Goal: Task Accomplishment & Management: Manage account settings

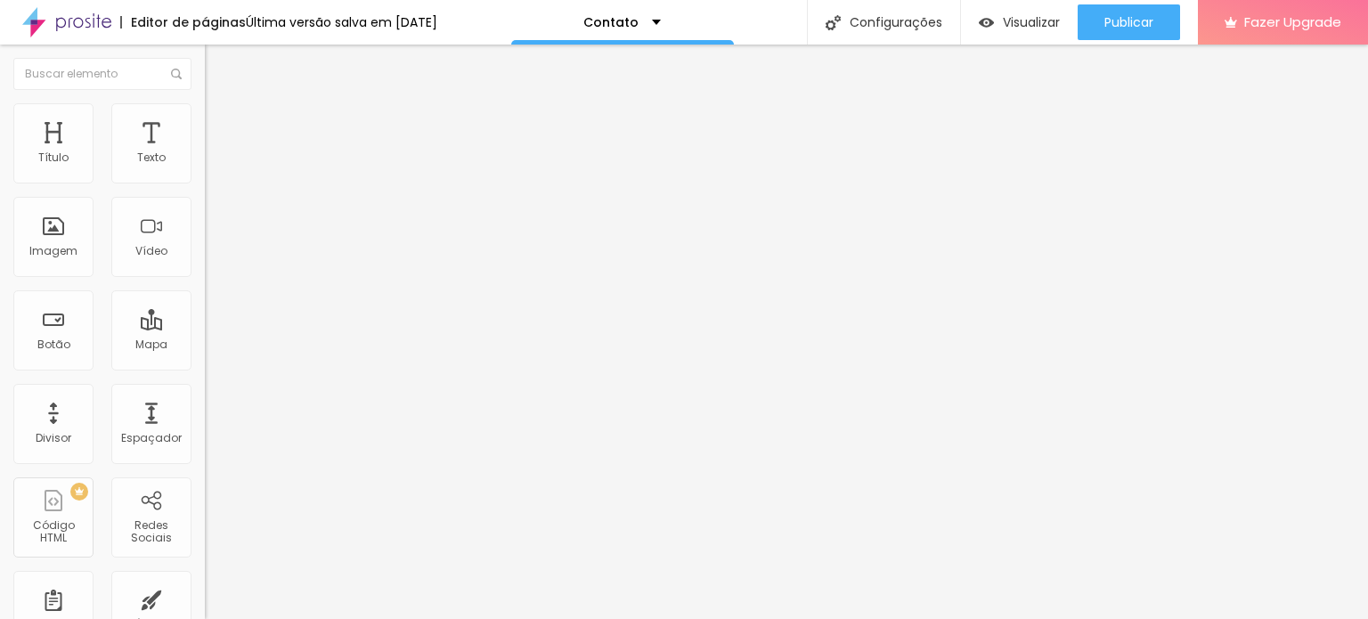
click at [205, 360] on div "Instagram" at bounding box center [307, 365] width 205 height 11
click at [205, 606] on input "https://www.instagram.com/cams.csa?igsh=MWJuZnU2OHh5NGVzZQ%3D%3D&utm_source=qr" at bounding box center [312, 615] width 214 height 18
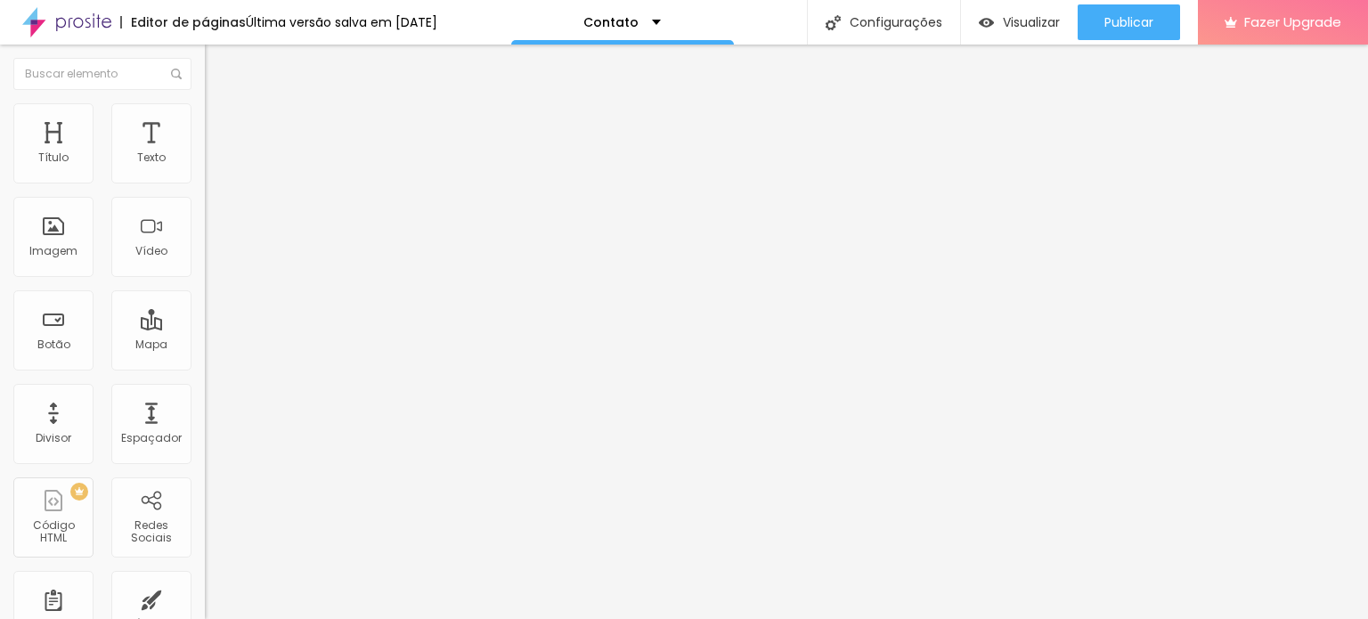
click at [205, 606] on input "https://www.instagram.com/cams.csa?igsh=MWJuZnU2OHh5NGVzZQ%3D%3D&utm_source=qr" at bounding box center [312, 615] width 214 height 18
paste input "https://www.instagram.com/cams.csa?igsh=MWJuZnU2OHh5NGVzZQ%3D%3D&utm_source=qr"
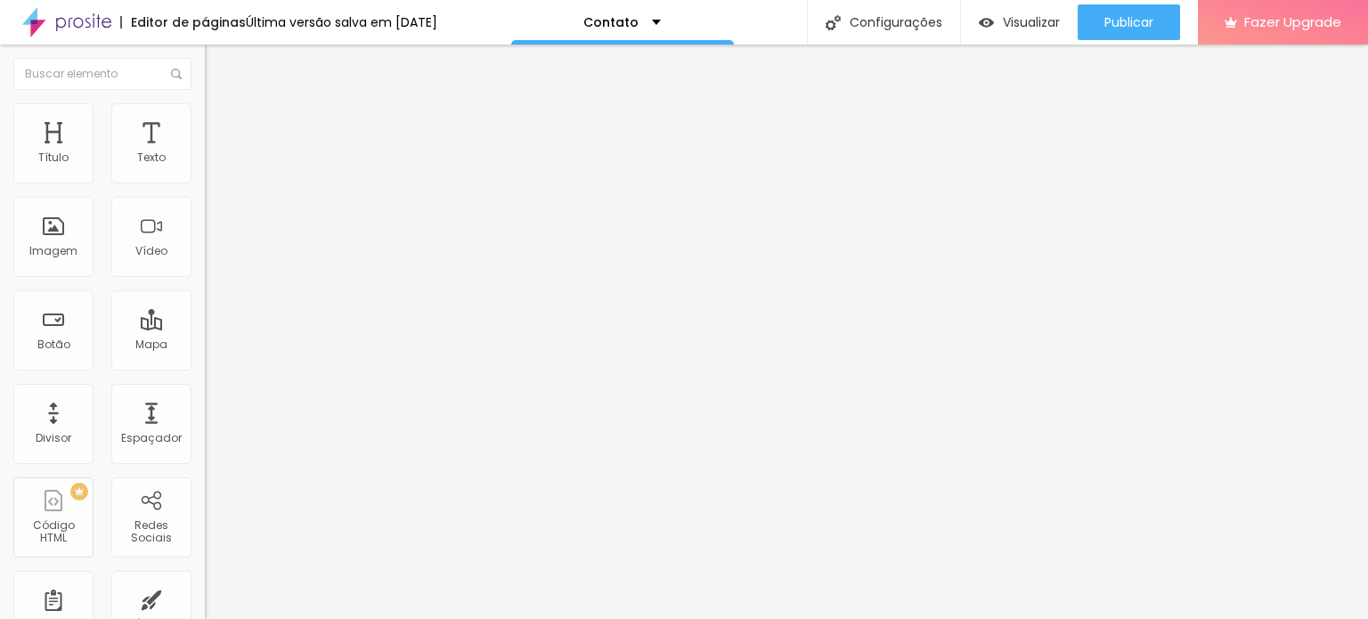
type input "https://www.instagram.com/cams.csa?igsh=MWJuZnU2OHh5NGVzZQ%3D%3D&utm_source=qr"
click at [205, 489] on div "Editar Redes Sociais Conteúdo Estilo Avançado Instagram Rede social Instagram E…" at bounding box center [307, 332] width 205 height 574
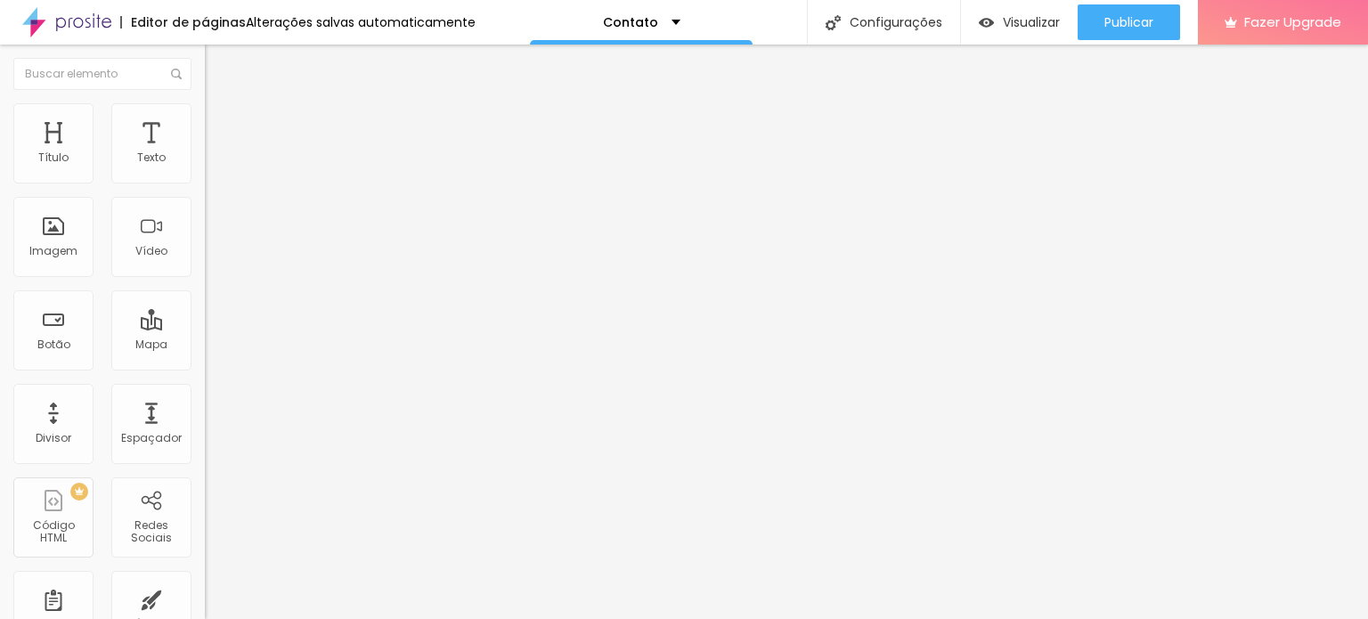
click at [205, 163] on div "Instagram" at bounding box center [307, 262] width 205 height 246
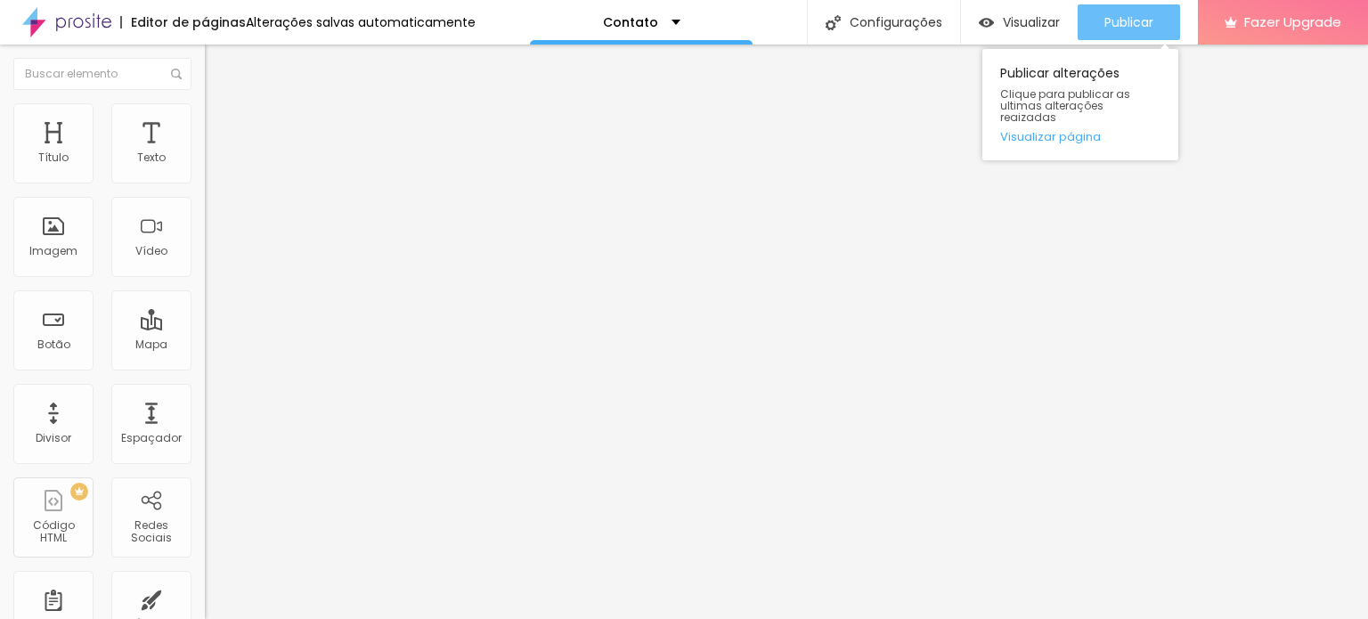
click at [1090, 28] on button "Publicar" at bounding box center [1129, 22] width 102 height 36
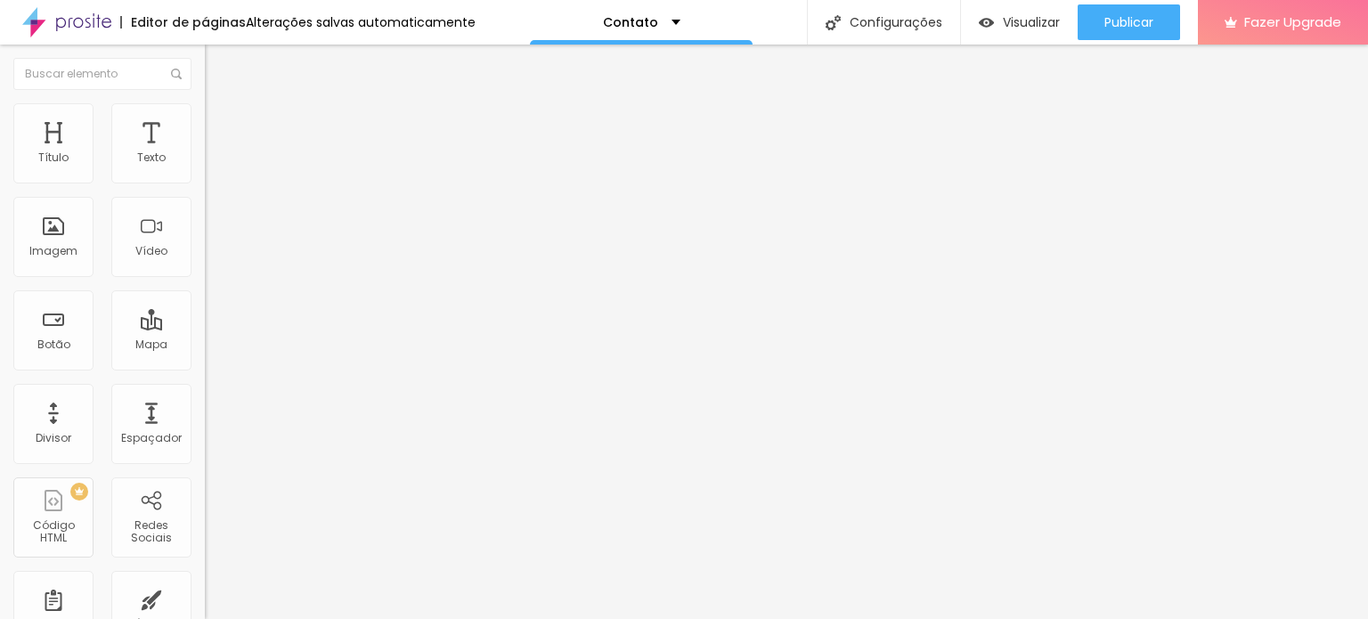
click at [205, 595] on label "Endereço URL" at bounding box center [307, 600] width 205 height 11
click at [205, 595] on div "Endereço URL https://www.instagram.com/cams.csa?igsh=MWJuZnU2OHh5NGVzZQ%3D%3D&u…" at bounding box center [307, 617] width 205 height 44
click at [205, 606] on input "https://www.instagram.com/cams.csa?igsh=MWJuZnU2OHh5NGVzZQ%3D%3D&utm_source=qr" at bounding box center [312, 615] width 214 height 18
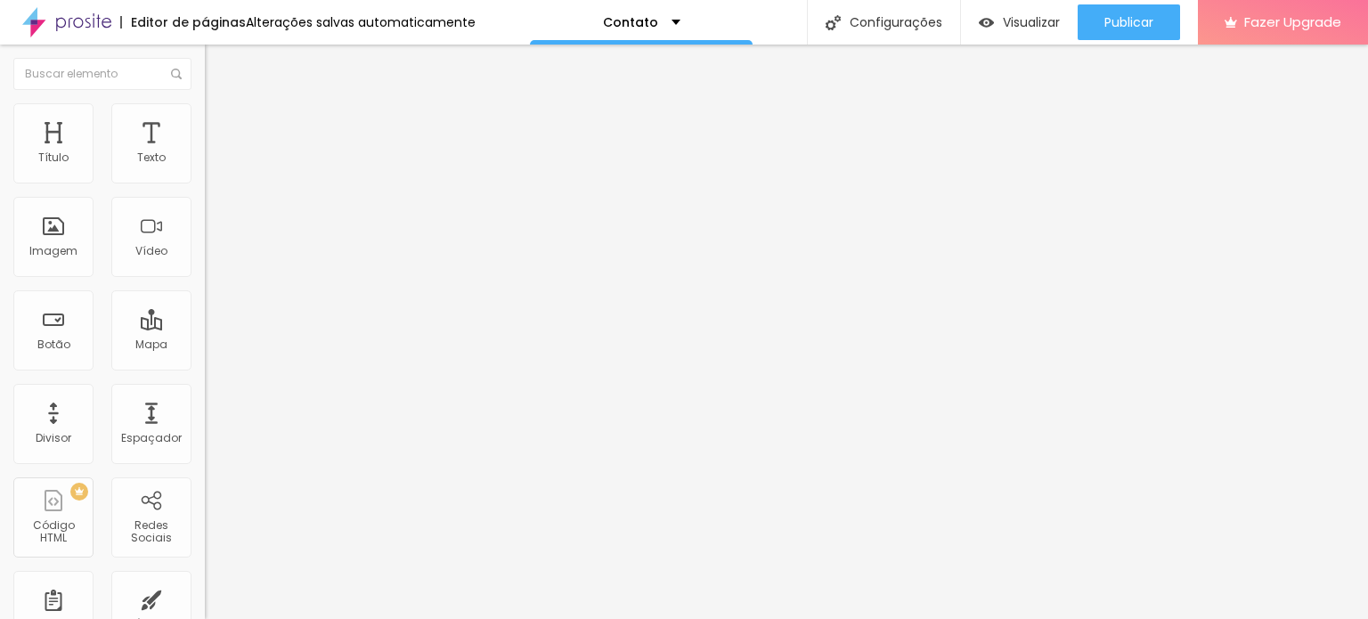
click at [205, 360] on div "Instagram" at bounding box center [307, 365] width 205 height 11
click at [205, 606] on input "https://www.instagram.com/cams.csa?igsh=MWJuZnU2OHh5NGVzZQ%3D%3D&utm_source=qr" at bounding box center [312, 615] width 214 height 18
paste input "https://www.instagram.com/cams.csa/?__pwa=1"
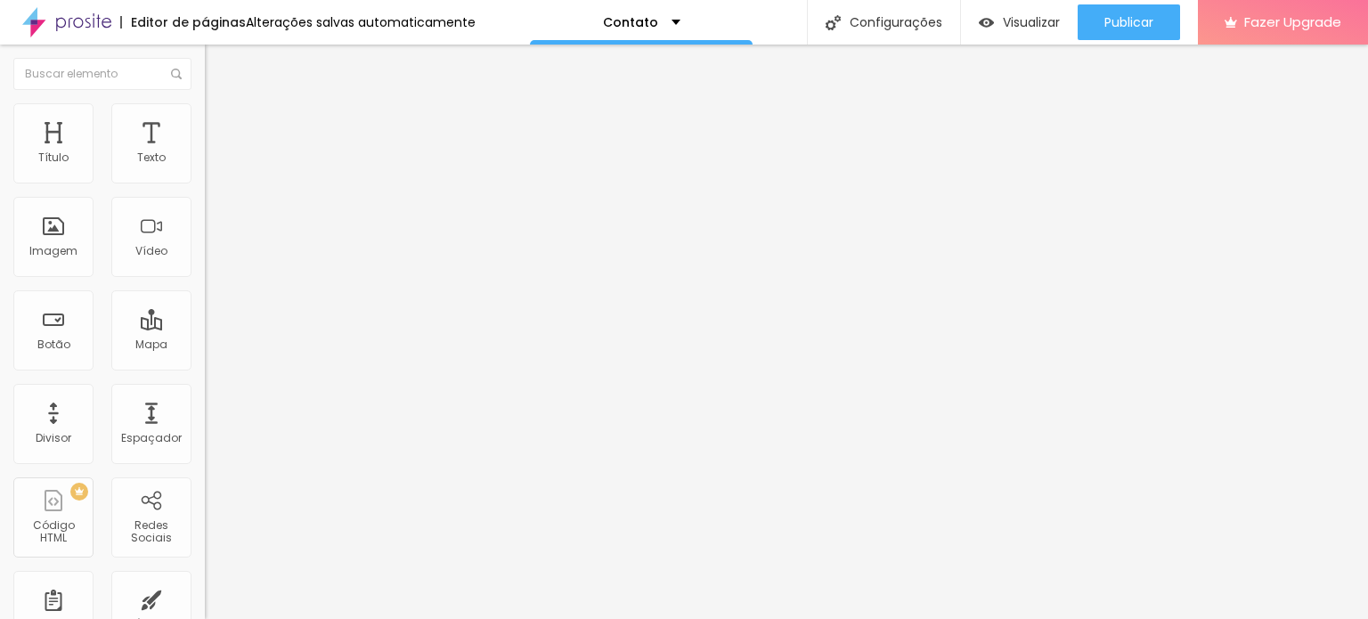
scroll to position [0, 128]
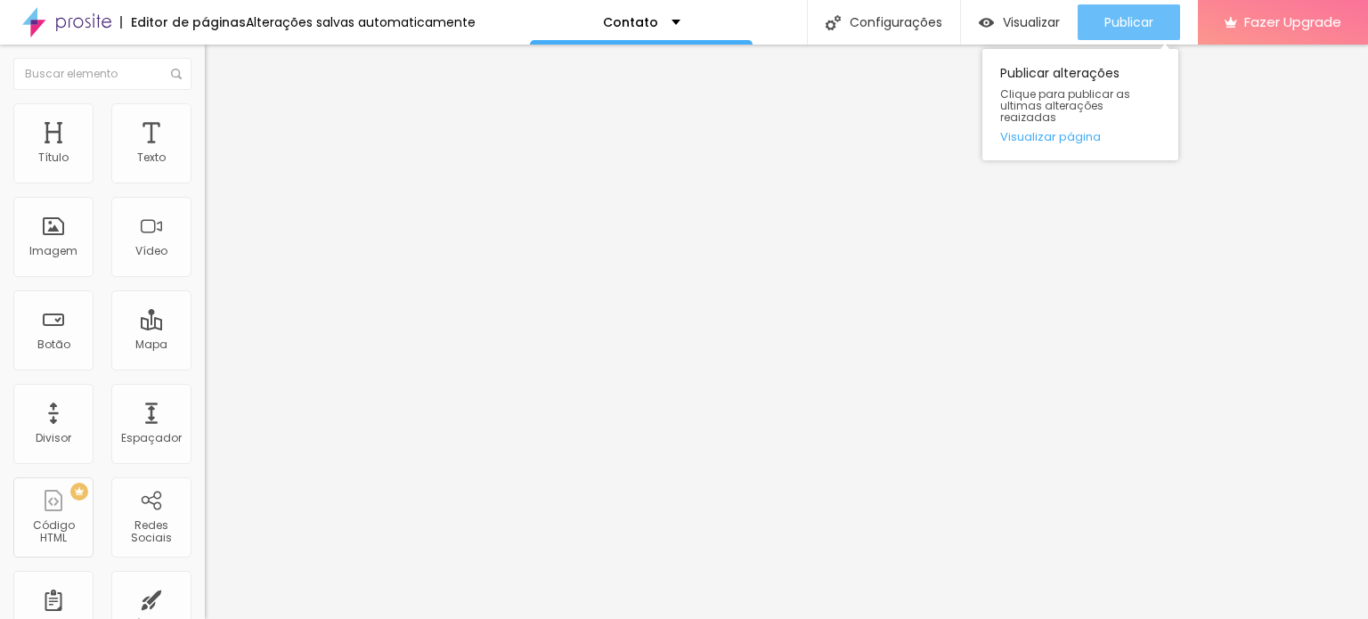
type input "https://www.instagram.com/cams.csa/?__pwa=1"
click at [1143, 15] on span "Publicar" at bounding box center [1128, 22] width 49 height 14
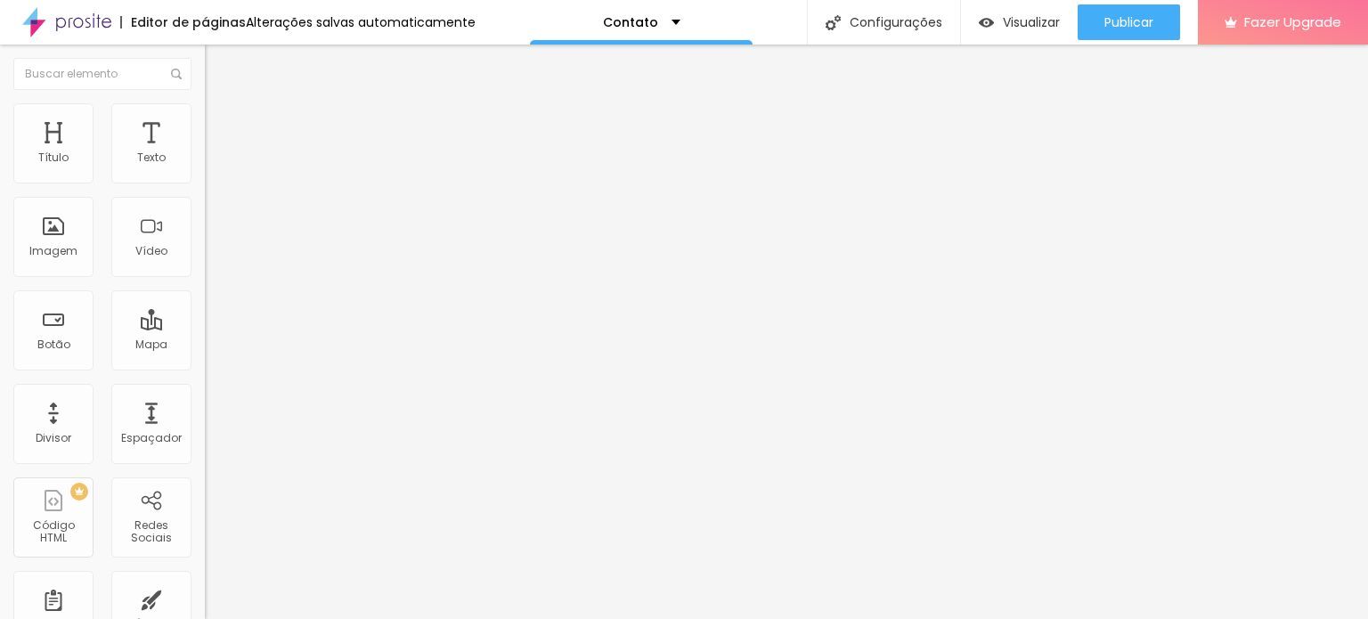
click at [205, 606] on input "https://www.instagram.com/cams.csa/?__pwa=1" at bounding box center [312, 615] width 214 height 18
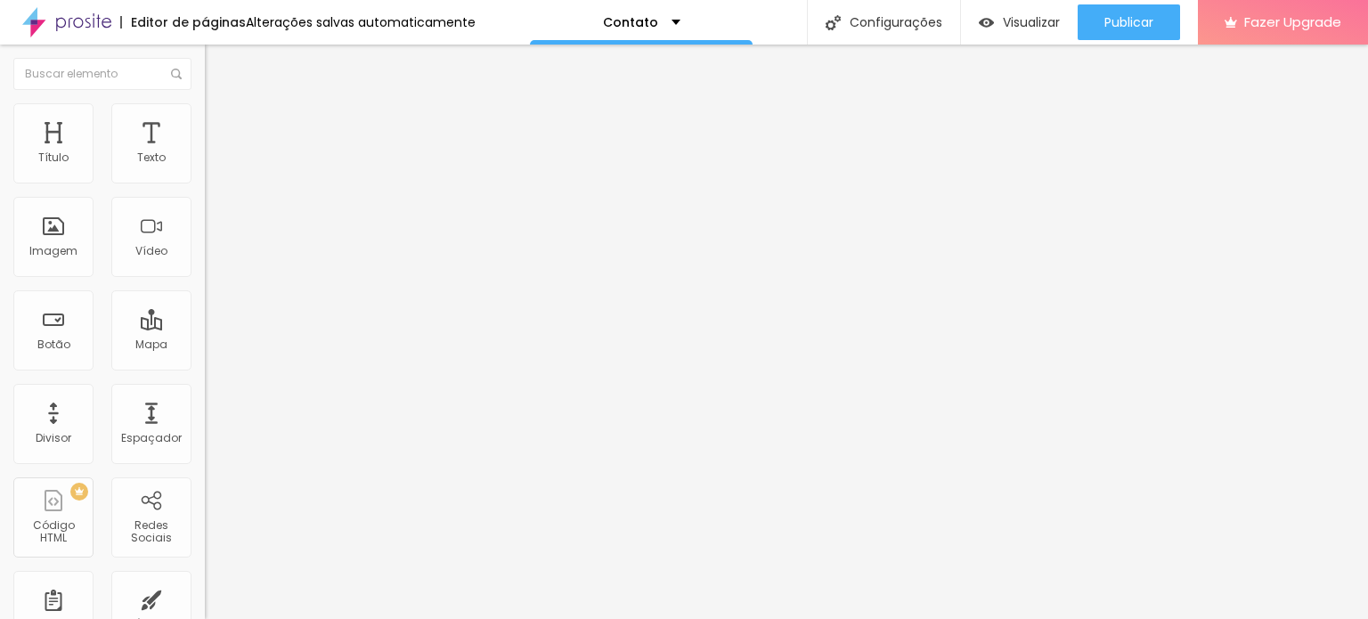
click at [205, 606] on input "https://www.instagram.com/cams.csa/?__pwa=1" at bounding box center [312, 615] width 214 height 18
paste input "https://www.instagram.com/cams.csa/?__pwa=1"
click at [205, 606] on input "https://www.instagram.com/cams.csa/?__pwa=1" at bounding box center [312, 615] width 214 height 18
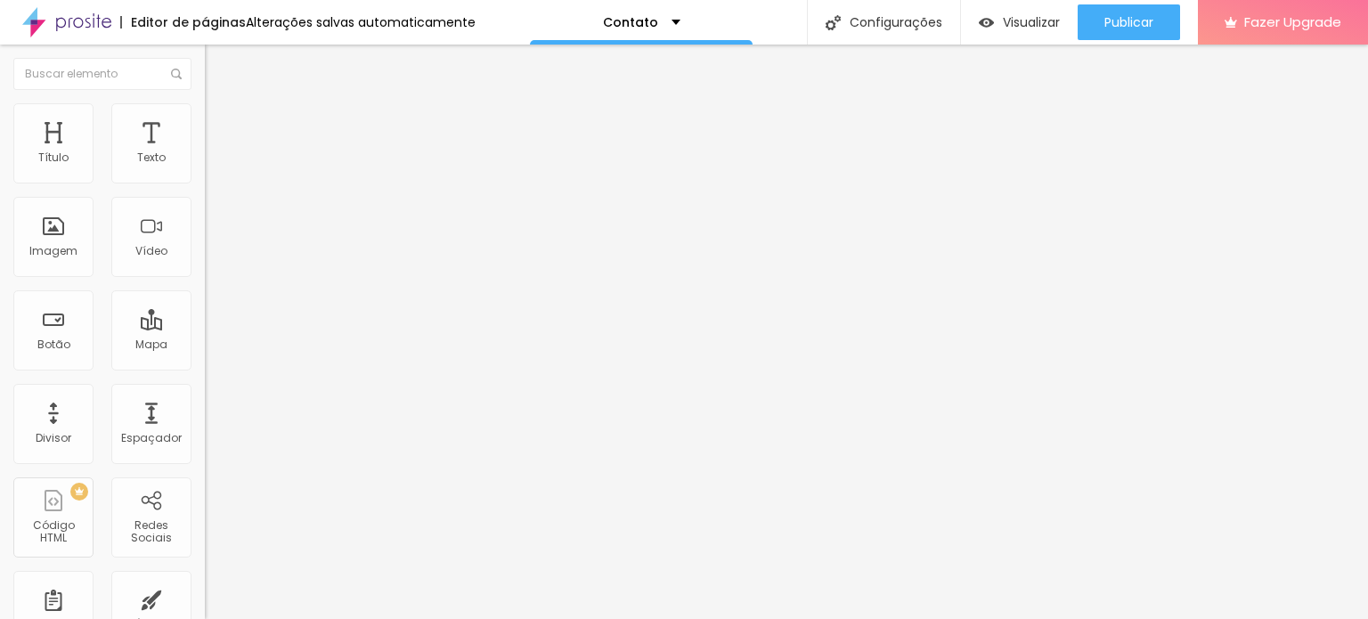
scroll to position [0, 0]
drag, startPoint x: 71, startPoint y: 285, endPoint x: 0, endPoint y: 279, distance: 71.5
type input "www.instagram.com/cams.csa/?__pwa=1"
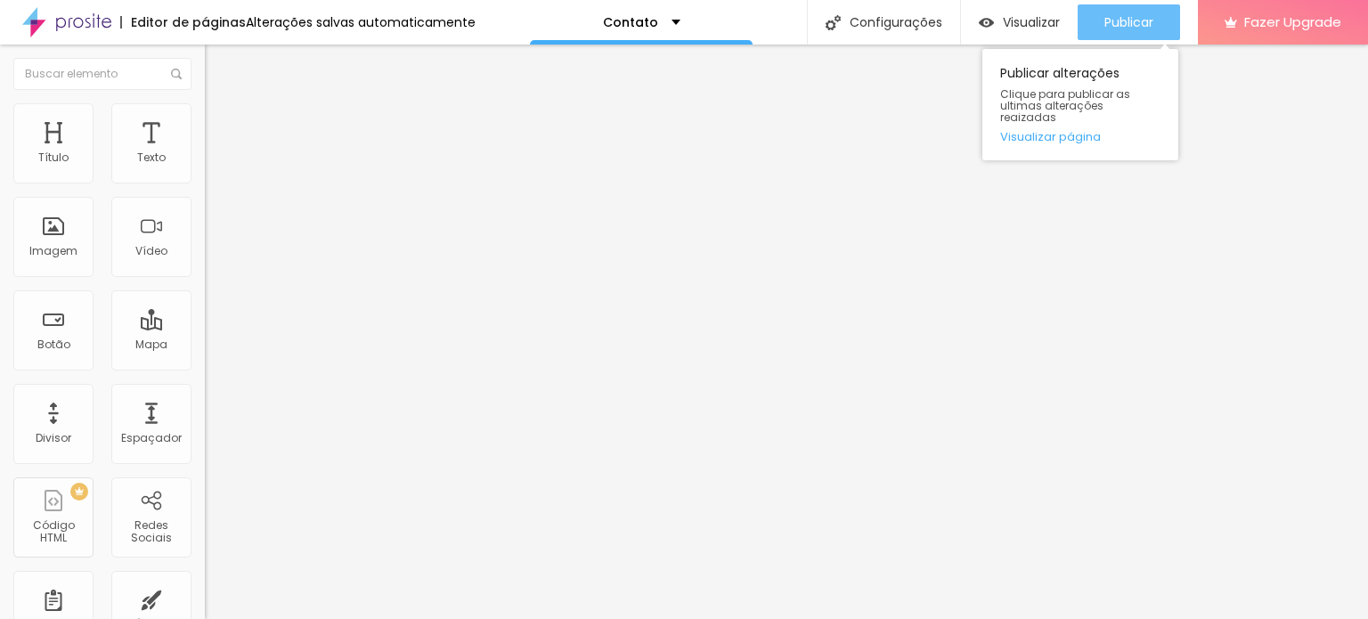
click at [1124, 21] on span "Publicar" at bounding box center [1128, 22] width 49 height 14
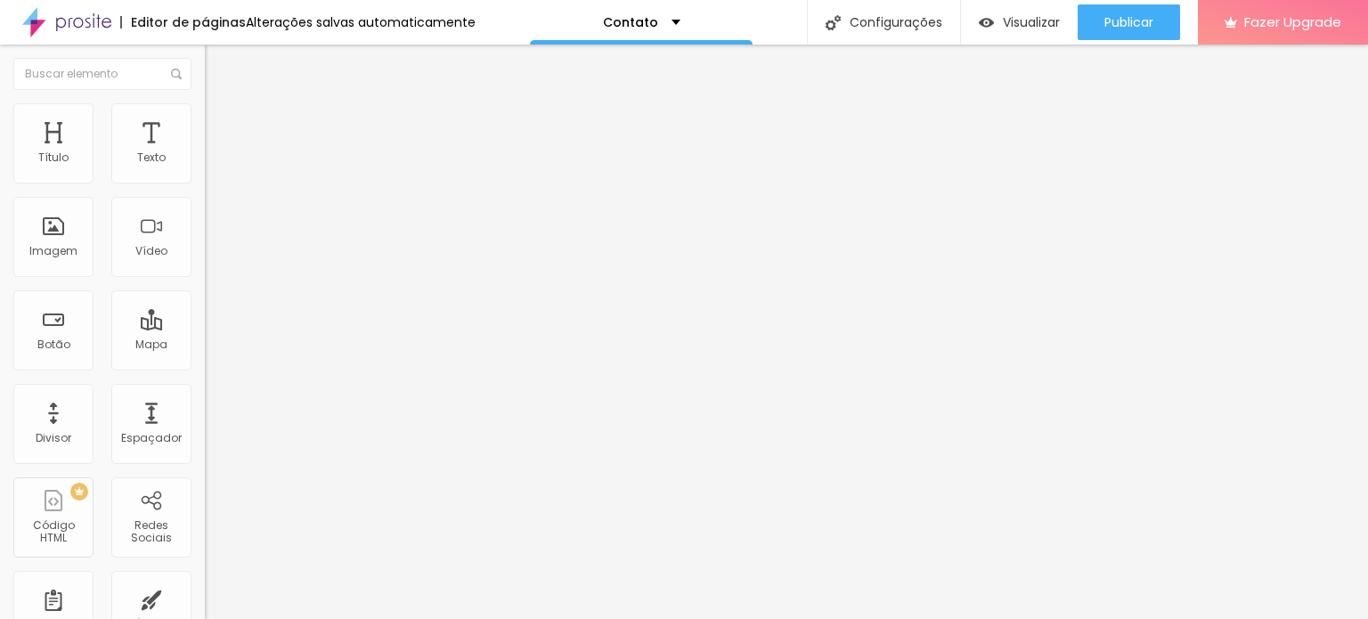
drag, startPoint x: 90, startPoint y: 316, endPoint x: 84, endPoint y: 297, distance: 20.6
click at [205, 606] on input "www.instagram.com/cams.csa/?__pwa=1" at bounding box center [312, 615] width 214 height 18
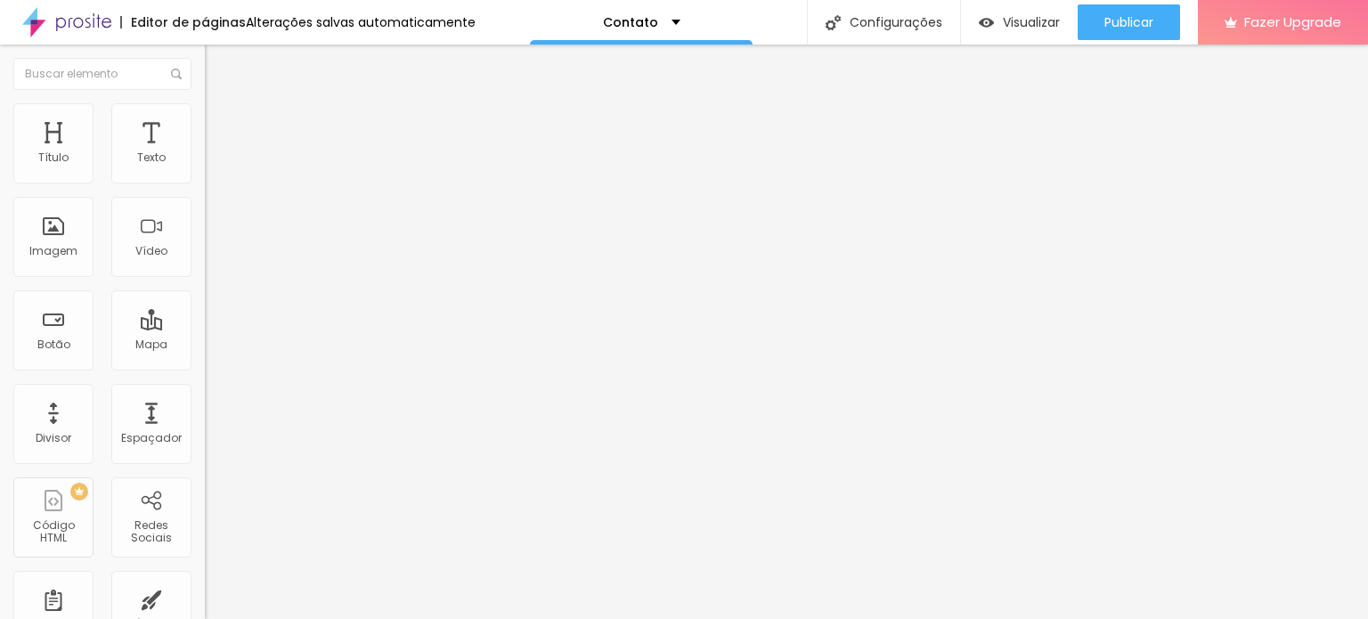
click at [205, 606] on input "www.instagram.com/cams.csa/?__pwa=1" at bounding box center [312, 615] width 214 height 18
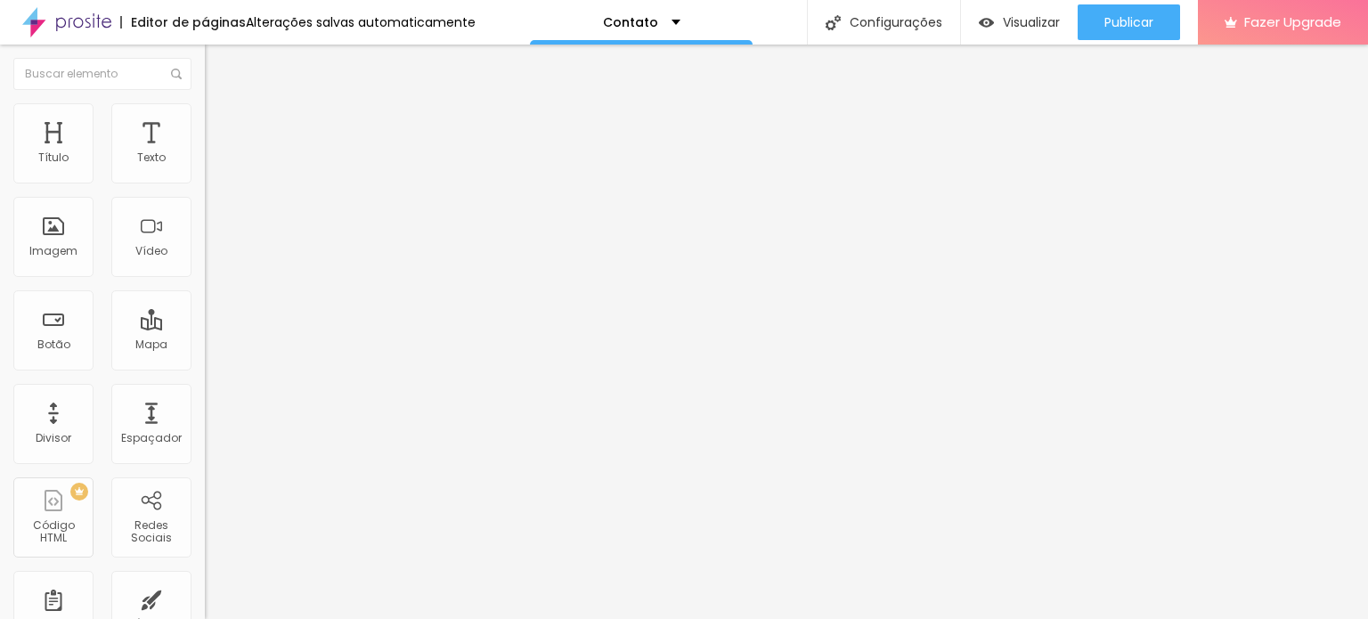
paste input "www.instagram.com/cams.csa/?__pwa=1"
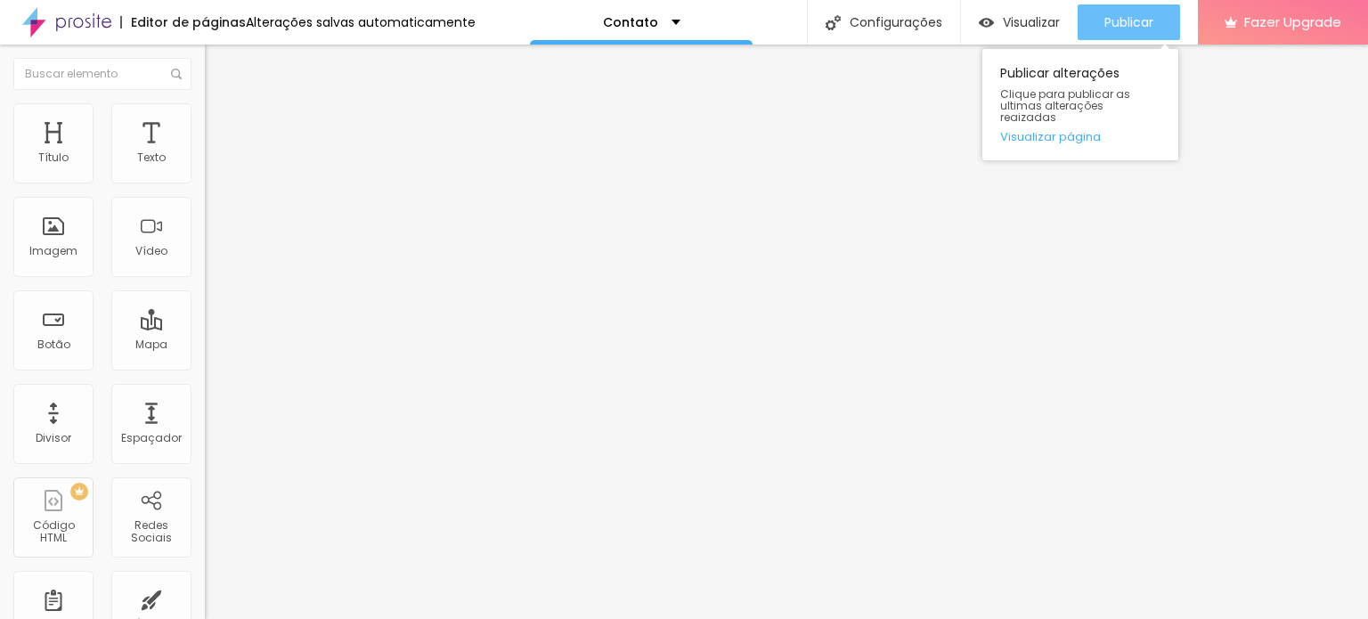
click at [1131, 36] on div "Publicar" at bounding box center [1128, 22] width 49 height 36
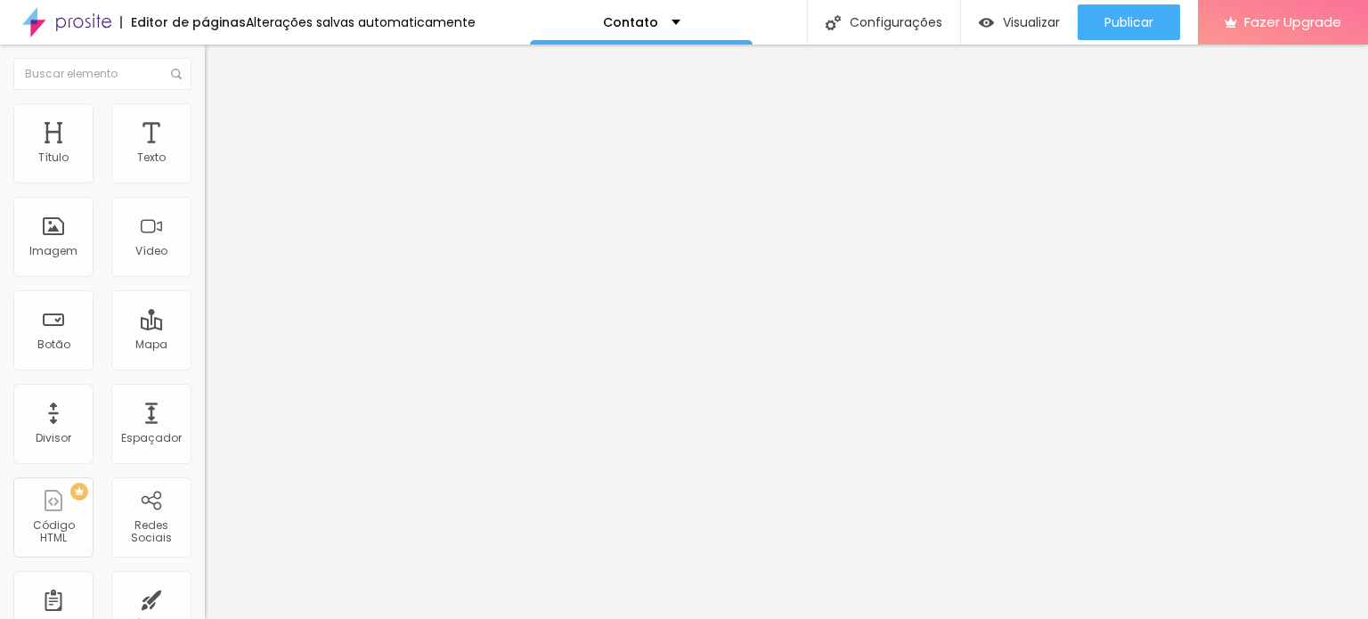
click at [205, 606] on input "www.instagram.com/cams.csa/?__pwa=1" at bounding box center [312, 615] width 214 height 18
drag, startPoint x: 59, startPoint y: 284, endPoint x: 12, endPoint y: 282, distance: 46.3
drag, startPoint x: 67, startPoint y: 320, endPoint x: 88, endPoint y: 313, distance: 22.5
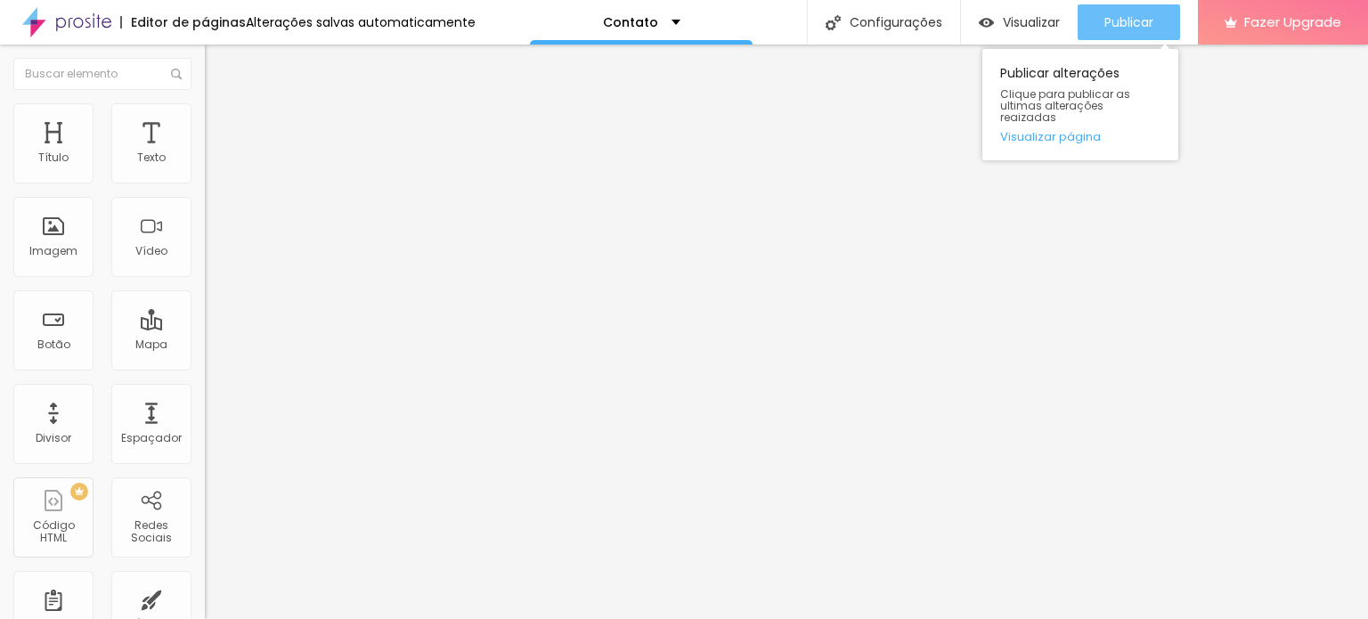
click at [1116, 17] on span "Publicar" at bounding box center [1128, 22] width 49 height 14
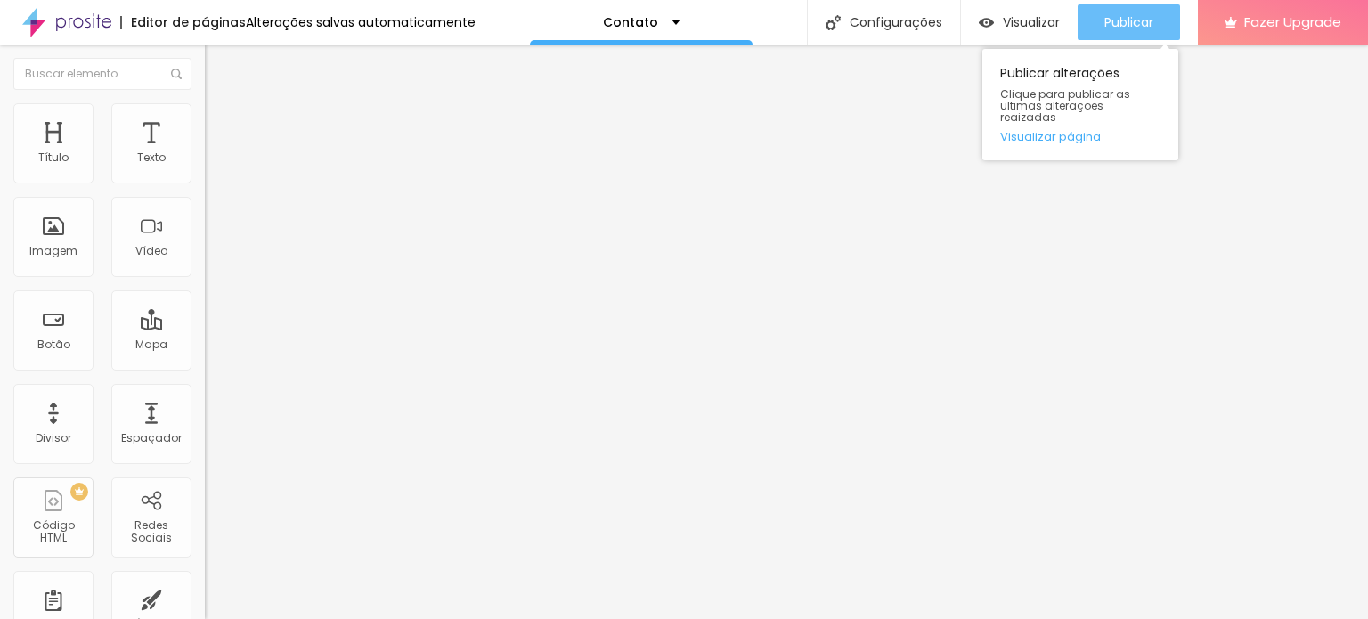
click at [1125, 22] on span "Publicar" at bounding box center [1128, 22] width 49 height 14
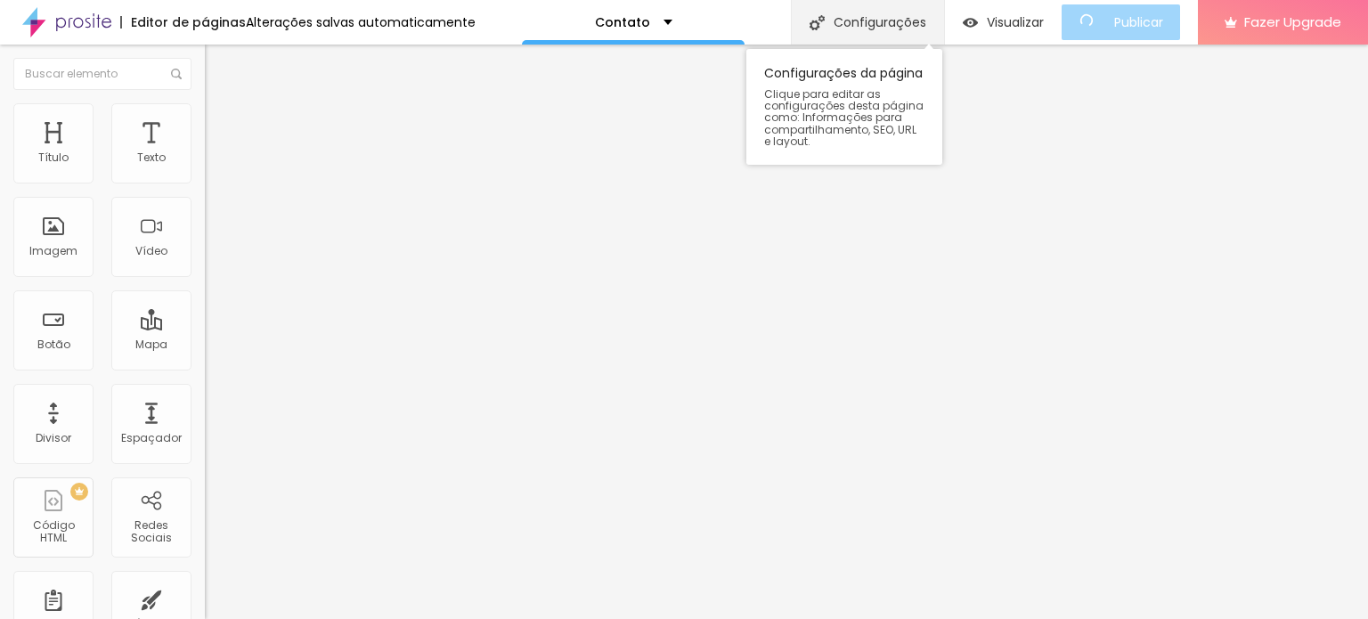
click at [876, 0] on div "Configurações" at bounding box center [867, 22] width 153 height 45
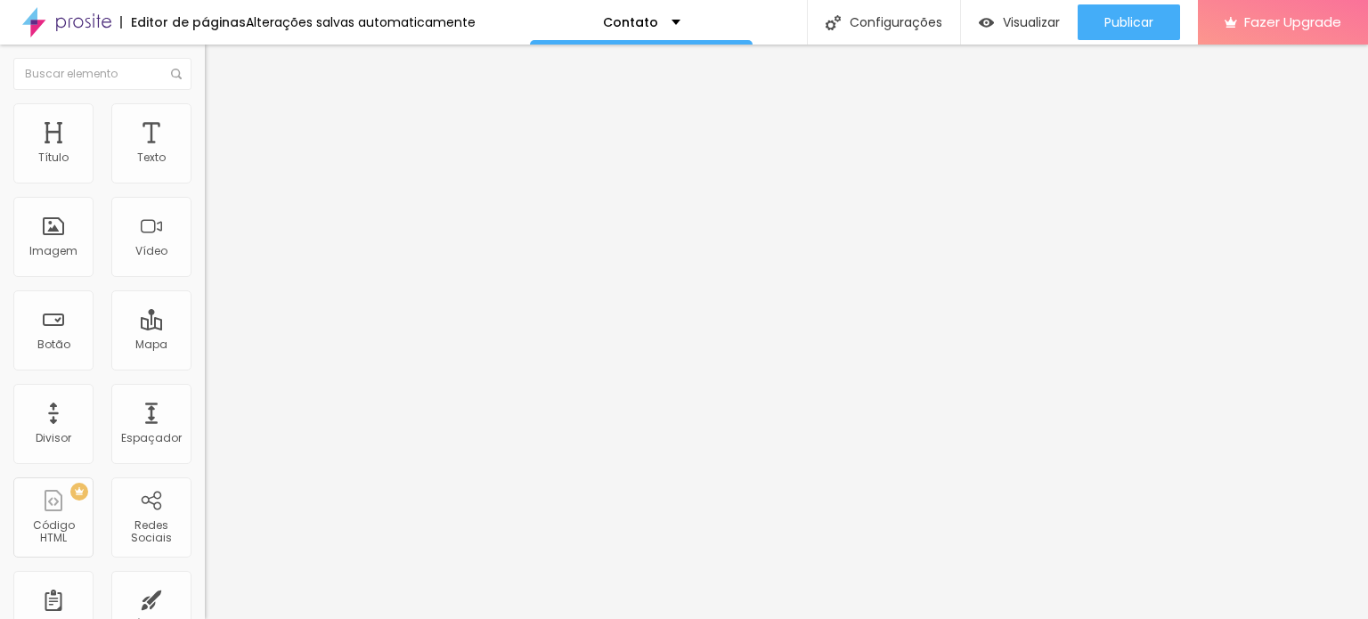
click at [656, 33] on div "Contato" at bounding box center [641, 22] width 223 height 45
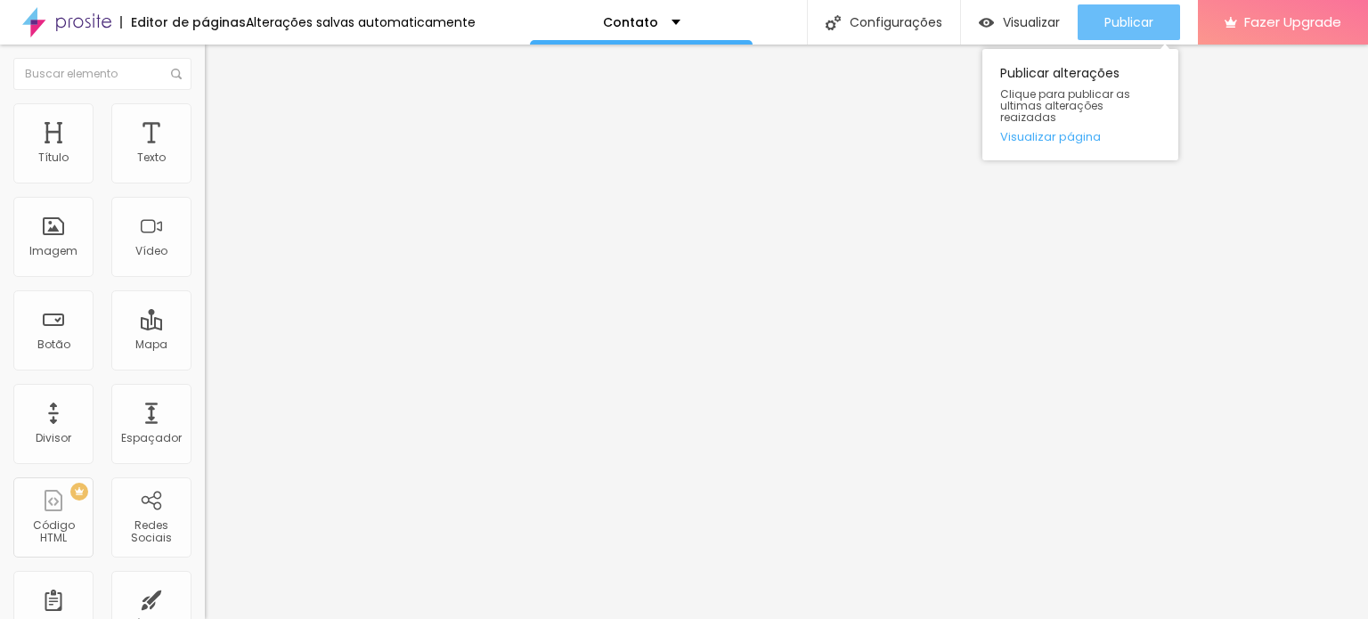
click at [1151, 28] on span "Publicar" at bounding box center [1128, 22] width 49 height 14
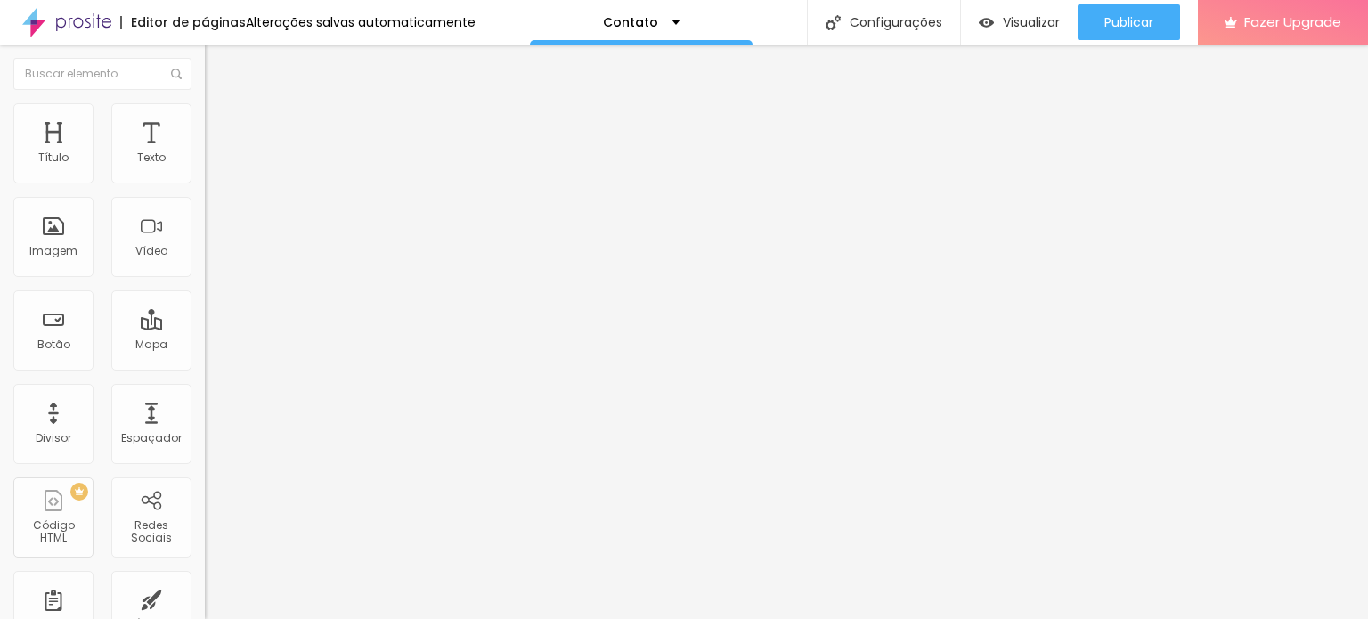
click at [205, 606] on input ".instagram.com/cams.csa/?__pwa=1" at bounding box center [312, 615] width 214 height 18
drag, startPoint x: 66, startPoint y: 289, endPoint x: 54, endPoint y: 287, distance: 11.7
click at [205, 606] on input ".instagram.com/cams.csa/?__pwa=1" at bounding box center [312, 615] width 214 height 18
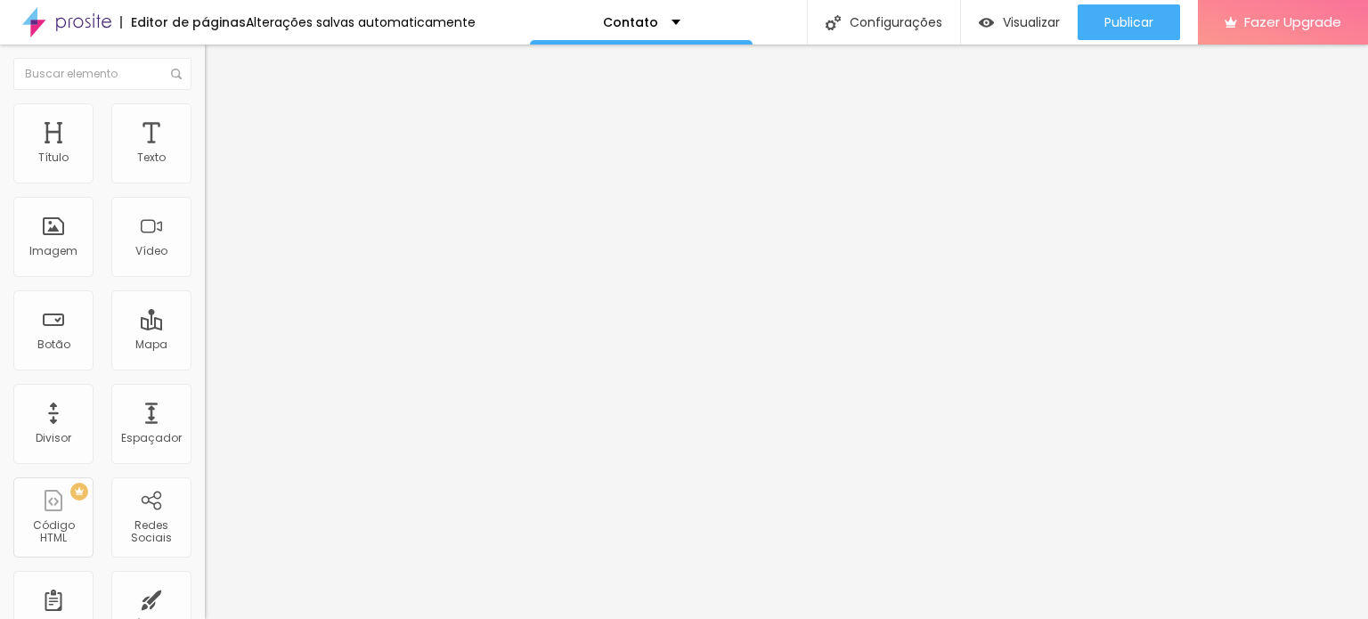
click at [205, 606] on input ".instagram.com/cams.csa/?__pwa=1" at bounding box center [312, 615] width 214 height 18
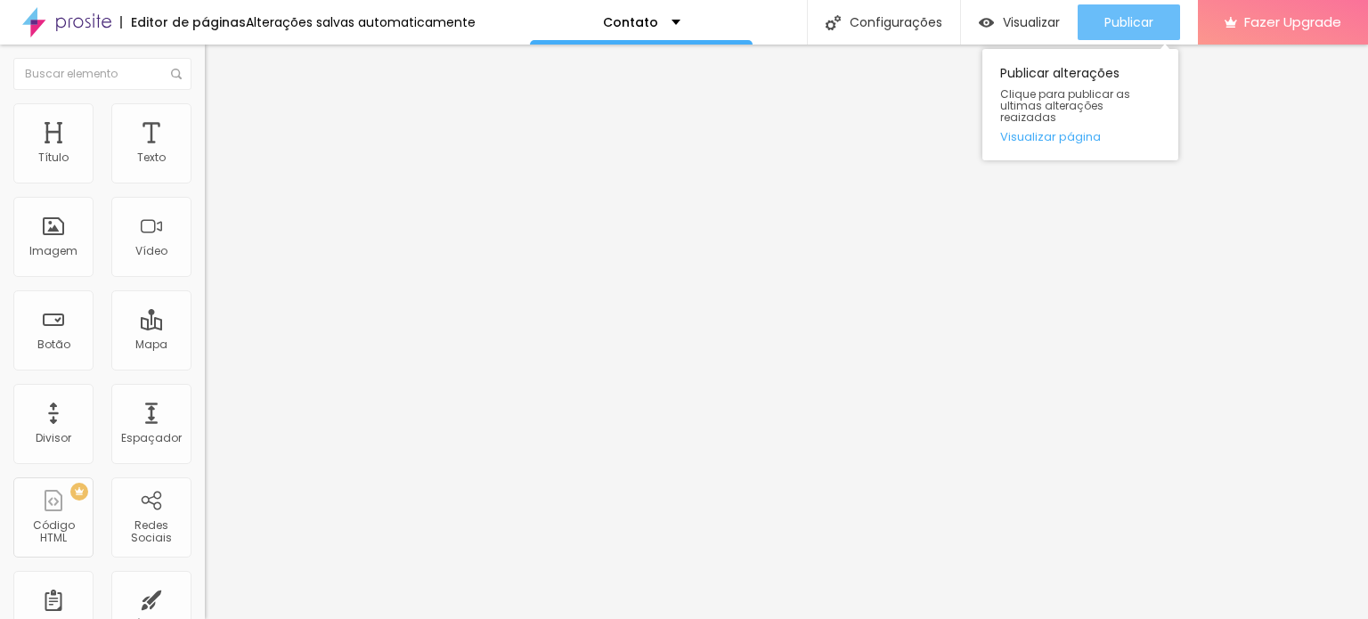
type input "[DOMAIN_NAME][URL][DOMAIN_NAME]"
click at [1137, 29] on span "Publicar" at bounding box center [1128, 22] width 49 height 14
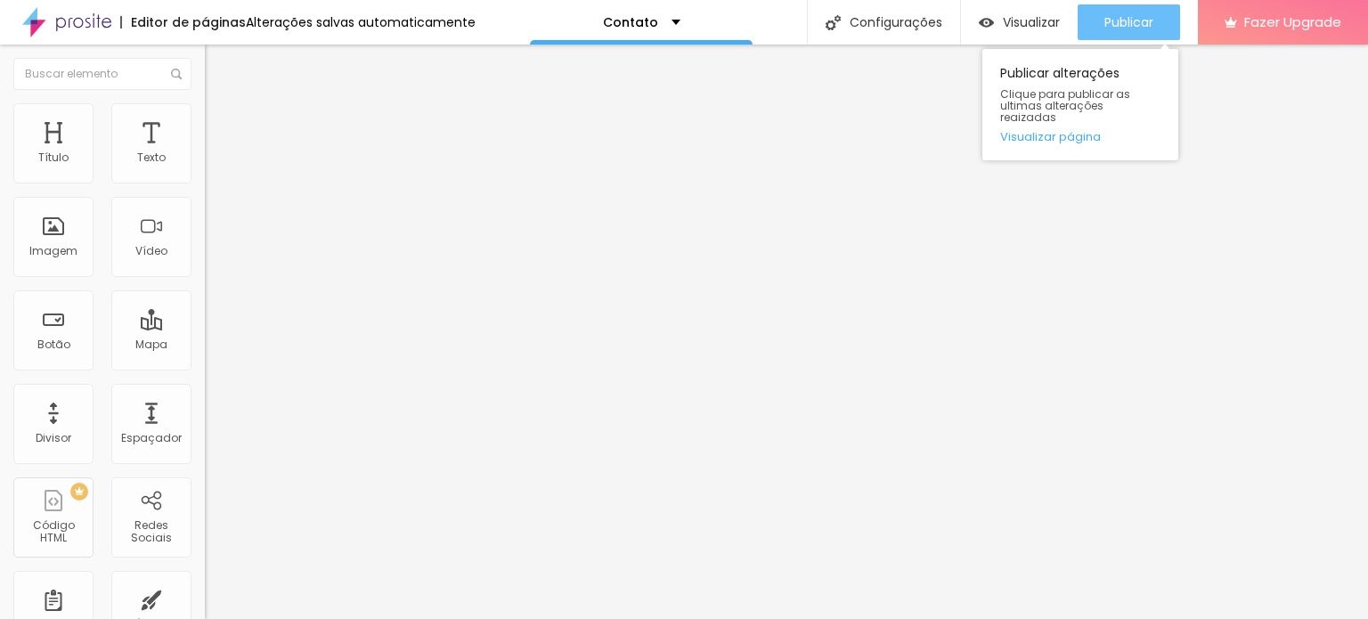
click at [1126, 35] on div "Publicar" at bounding box center [1128, 22] width 49 height 36
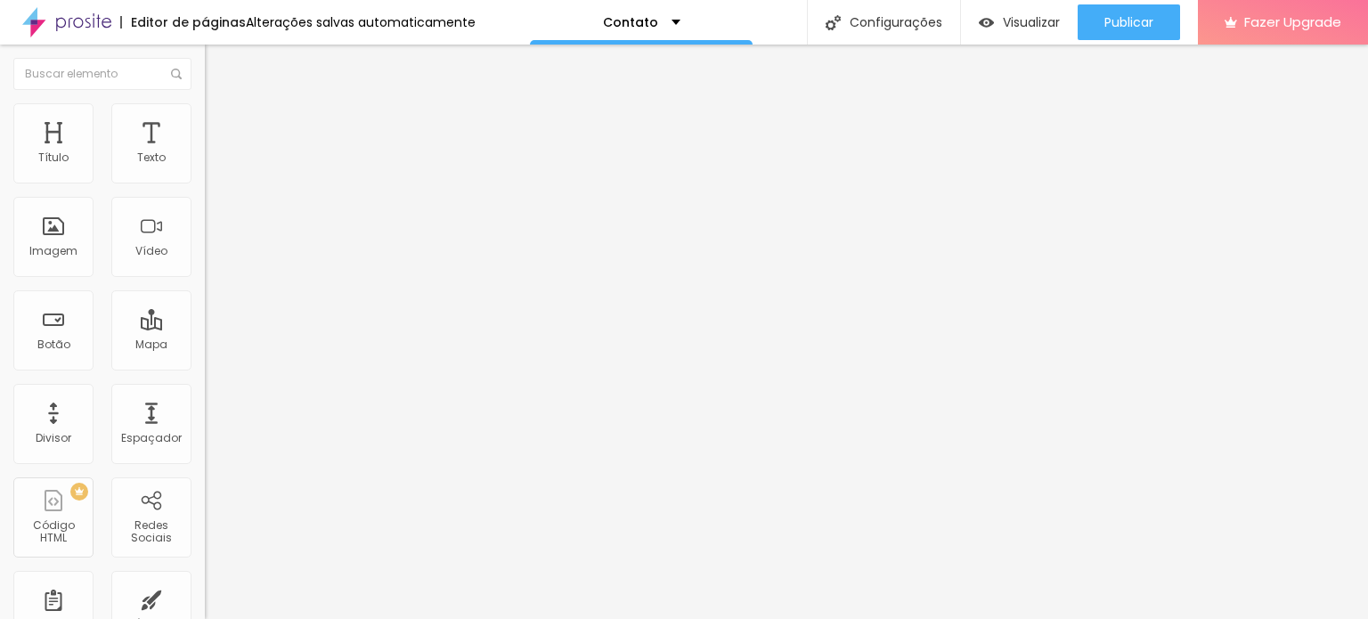
click at [205, 360] on div "Instagram" at bounding box center [307, 365] width 205 height 11
click at [205, 370] on div "Rede social Instagram Endereço URL instagram.com/cams.csa/?__pwa=1 Abrir em uma…" at bounding box center [307, 512] width 205 height 284
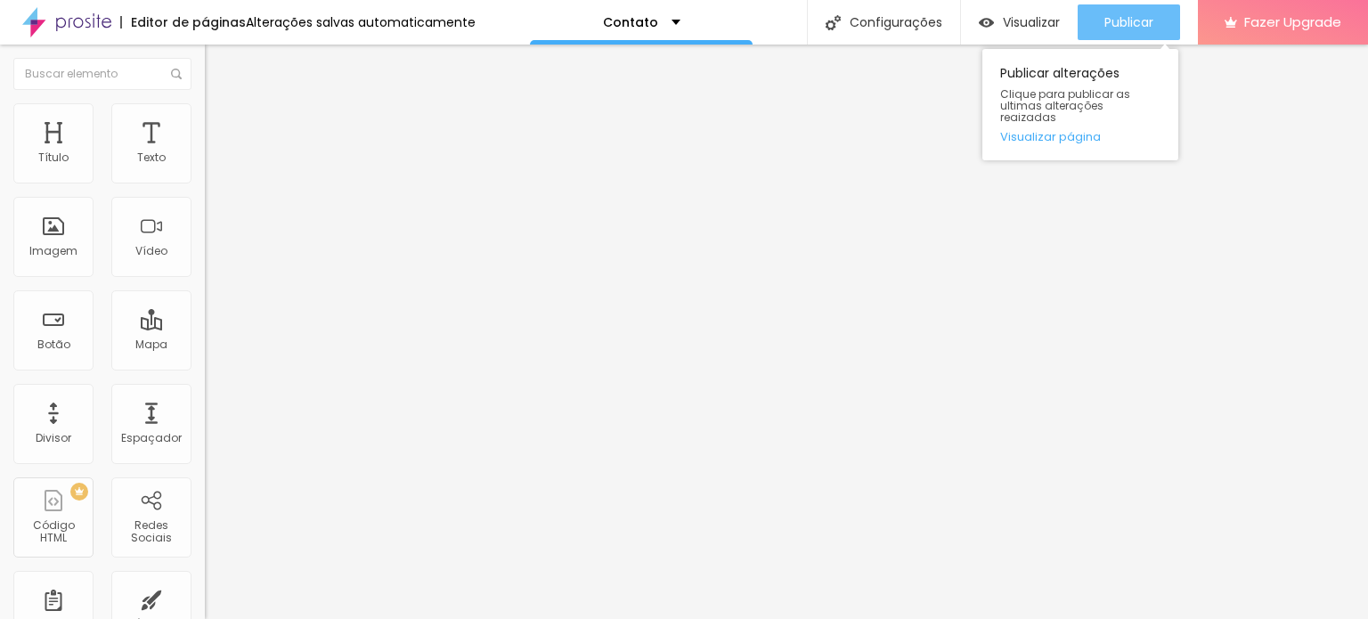
click at [1138, 15] on span "Publicar" at bounding box center [1128, 22] width 49 height 14
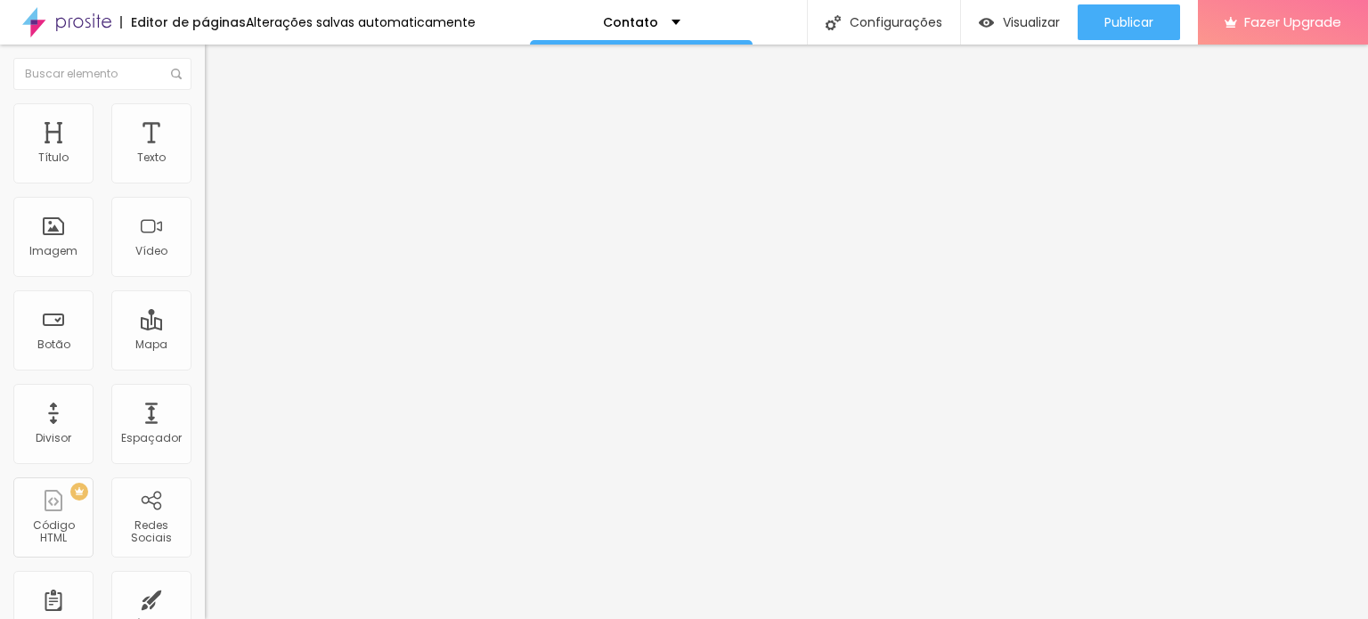
click at [205, 360] on div "Instagram" at bounding box center [307, 365] width 205 height 11
click at [205, 606] on input "[DOMAIN_NAME][URL][DOMAIN_NAME]" at bounding box center [312, 615] width 214 height 18
paste input "do: [URL][DOMAIN_NAME]"
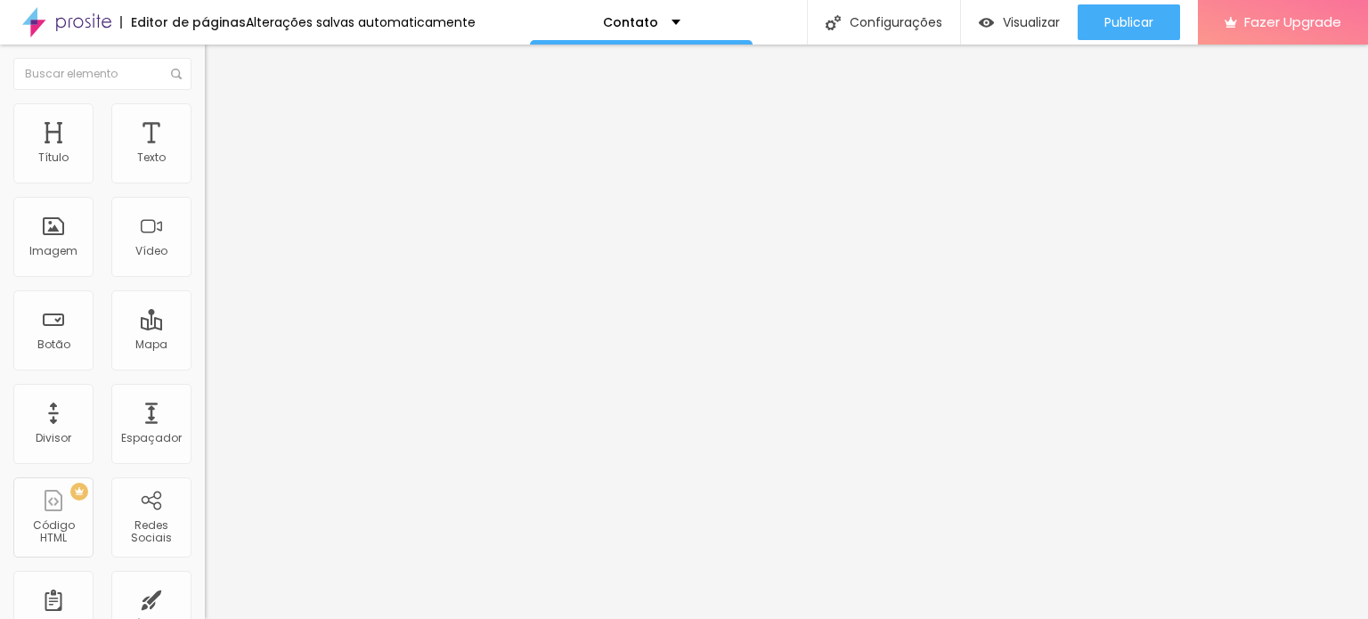
drag, startPoint x: 50, startPoint y: 283, endPoint x: 4, endPoint y: 268, distance: 48.7
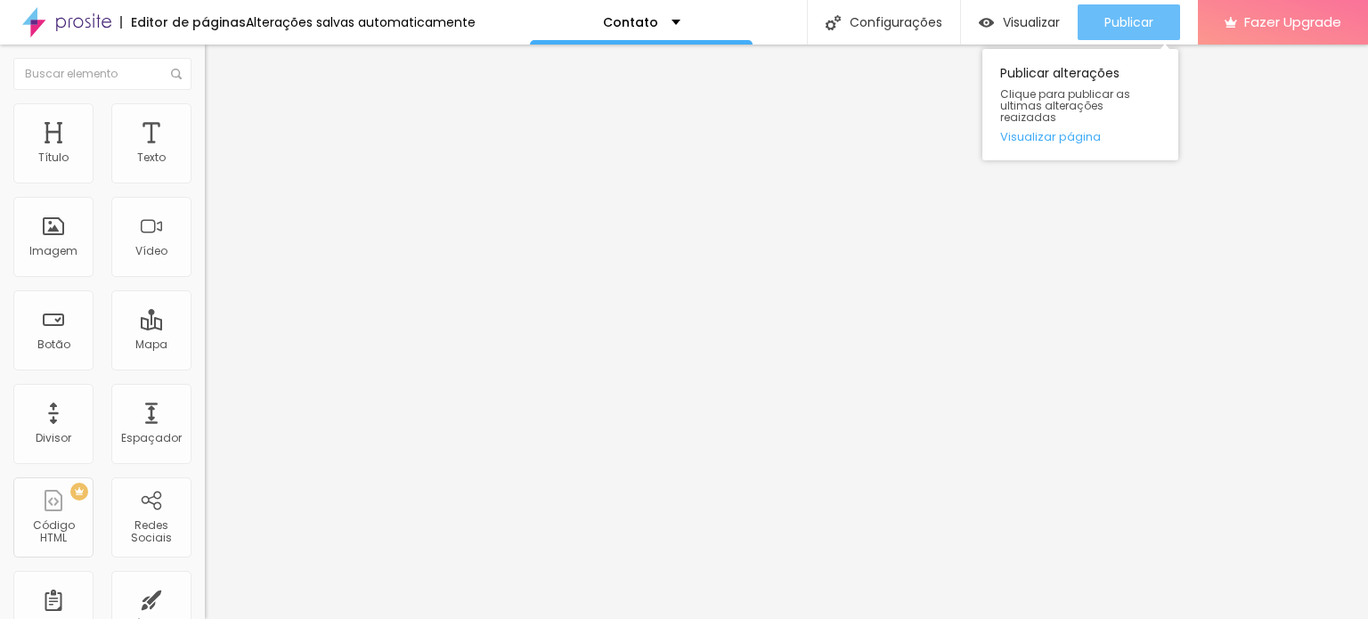
type input "[URL][DOMAIN_NAME]"
click at [1151, 15] on span "Publicar" at bounding box center [1128, 22] width 49 height 14
click at [1140, 12] on div "Publicar" at bounding box center [1128, 22] width 49 height 36
